Goal: Transaction & Acquisition: Purchase product/service

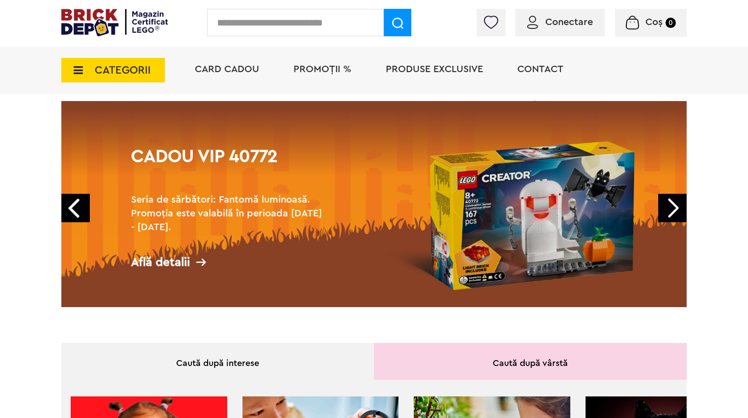
scroll to position [20, 0]
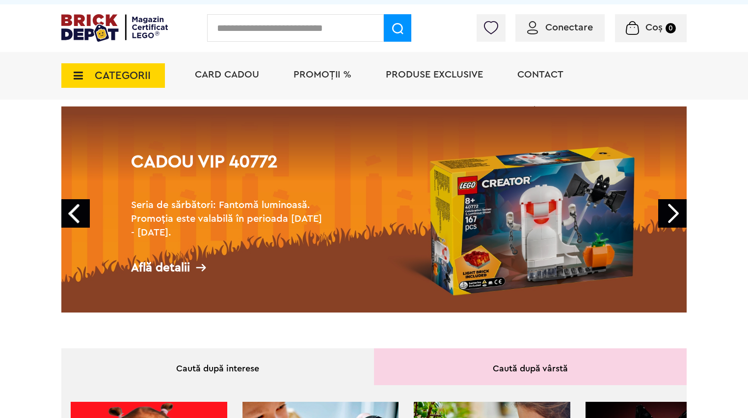
click at [138, 73] on span "CATEGORII" at bounding box center [123, 75] width 56 height 11
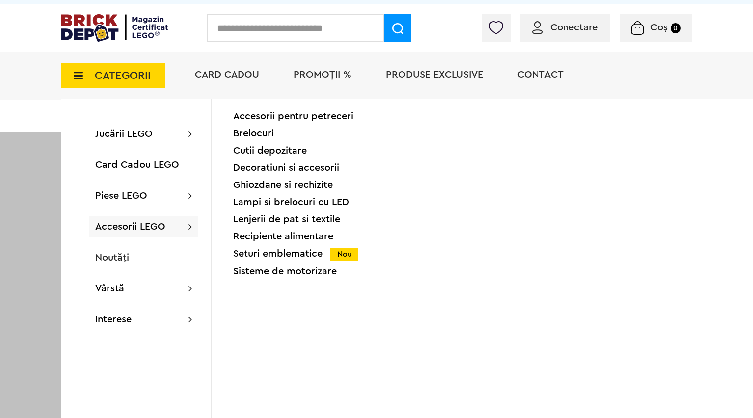
click at [284, 254] on div "Seturi emblematice Nou" at bounding box center [316, 254] width 166 height 10
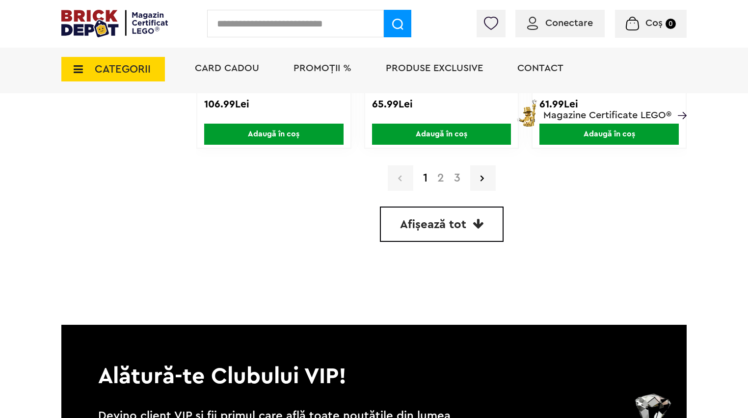
scroll to position [2484, 0]
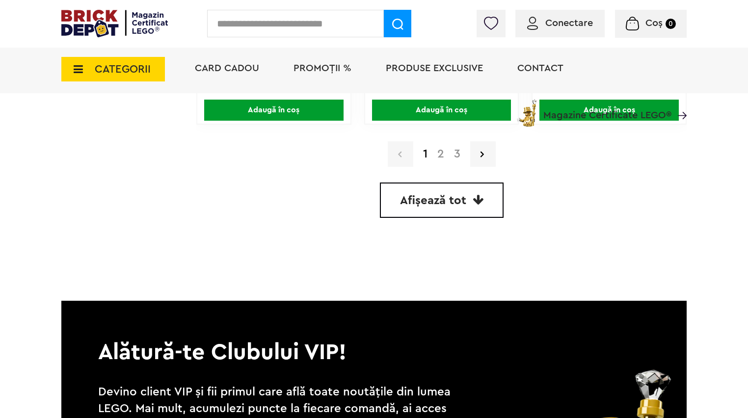
click at [443, 151] on link "2" at bounding box center [441, 154] width 17 height 12
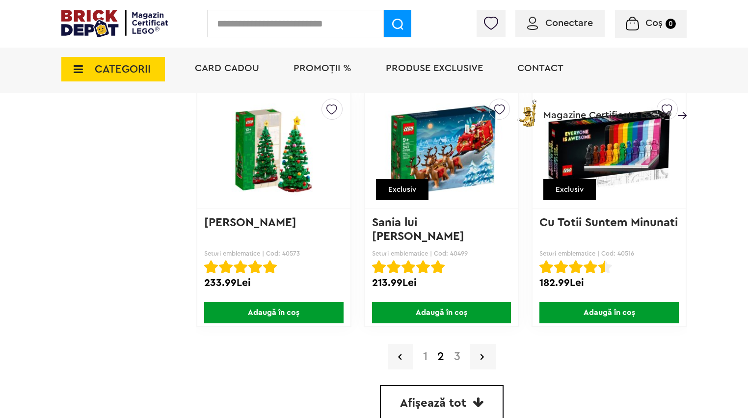
scroll to position [2280, 0]
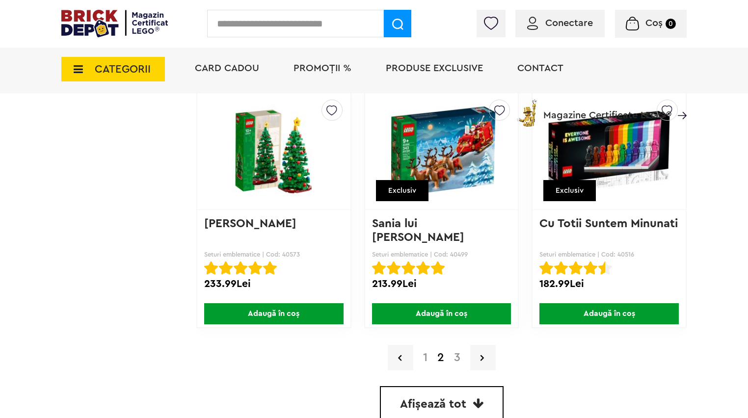
click at [456, 352] on link "3" at bounding box center [457, 358] width 16 height 12
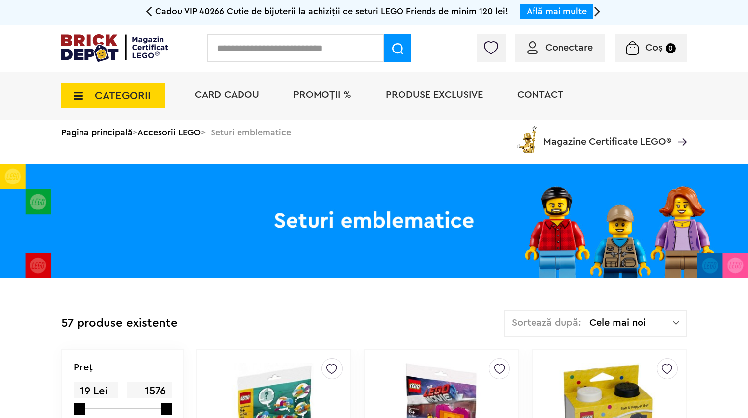
click at [437, 212] on img at bounding box center [374, 221] width 748 height 114
click at [311, 92] on span "PROMOȚII %" at bounding box center [323, 95] width 58 height 10
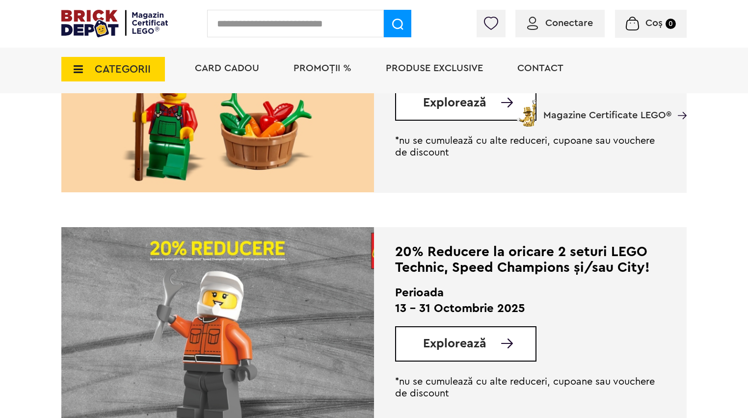
scroll to position [386, 0]
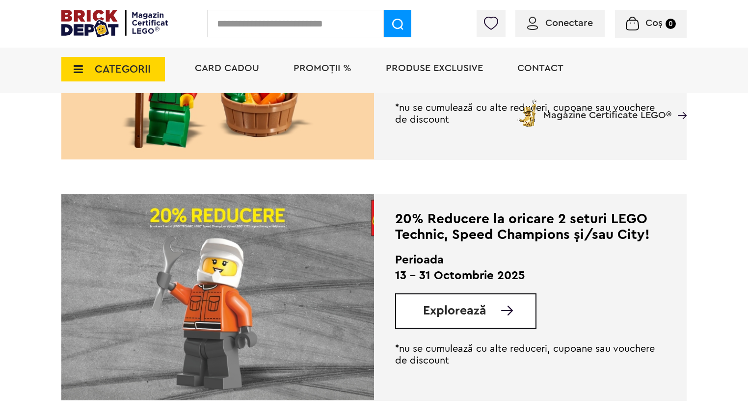
click at [496, 314] on link "Explorează" at bounding box center [479, 311] width 112 height 12
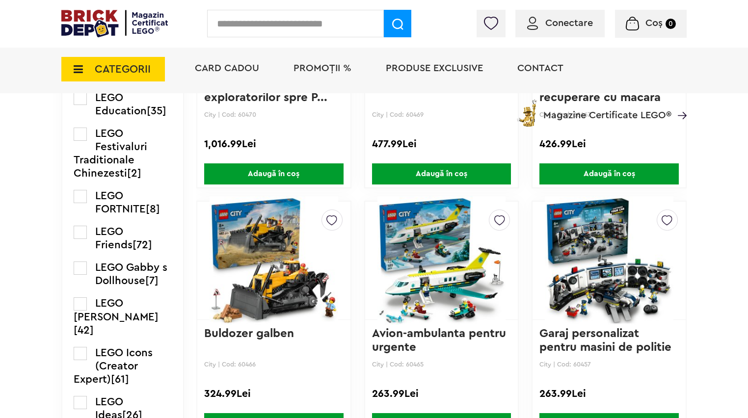
scroll to position [1257, 0]
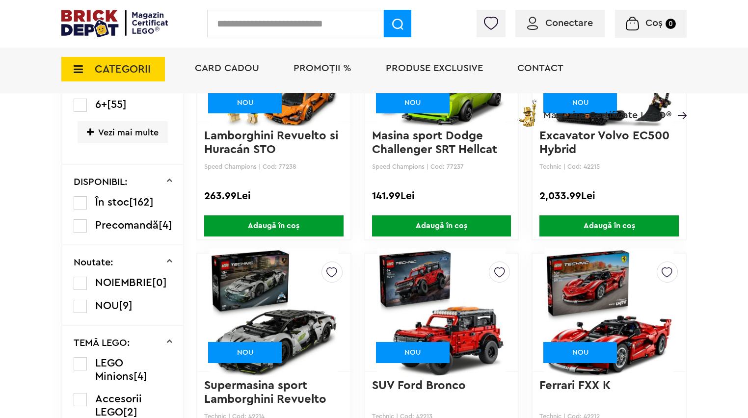
scroll to position [454, 0]
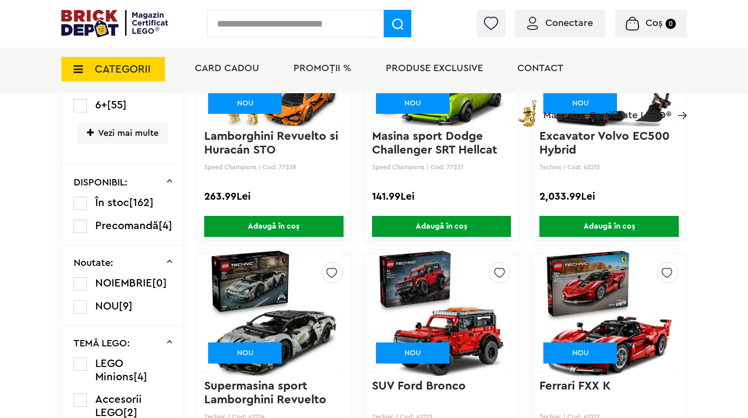
click at [474, 297] on img at bounding box center [442, 312] width 129 height 137
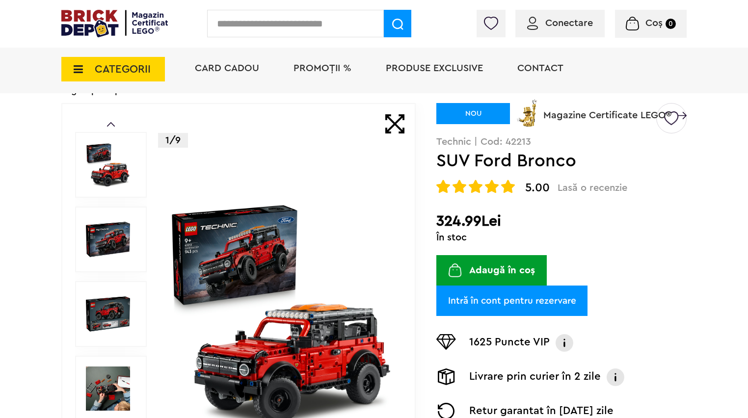
scroll to position [59, 0]
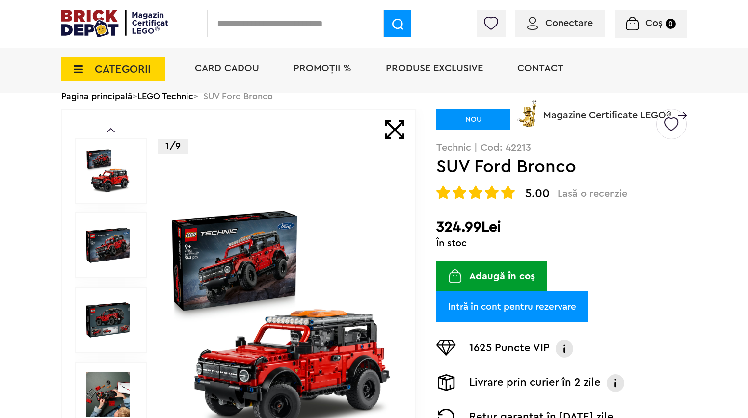
click at [492, 271] on button "Adaugă în coș" at bounding box center [491, 276] width 110 height 30
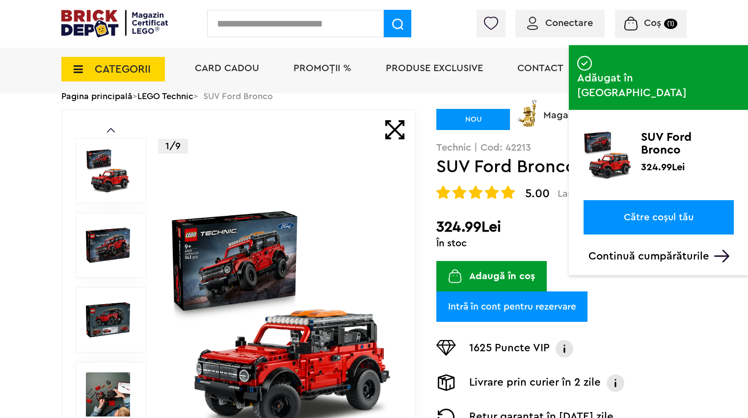
click at [658, 200] on link "Către coșul tău" at bounding box center [659, 217] width 150 height 34
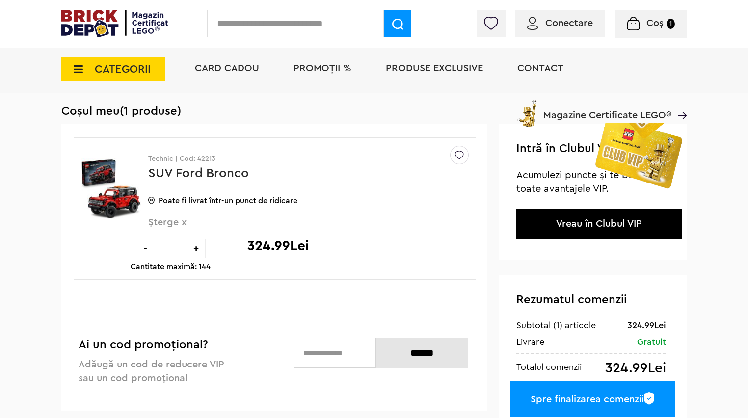
scroll to position [49, 0]
